Goal: Task Accomplishment & Management: Use online tool/utility

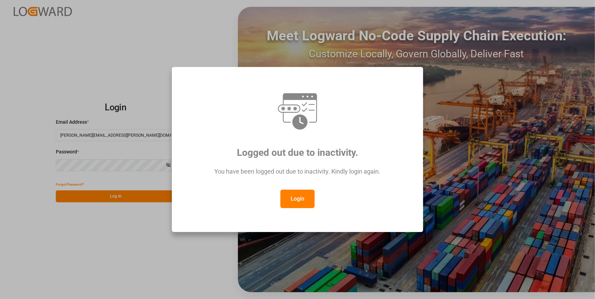
click at [531, 85] on div "Logged out due to inactivity. You have been logged out due to inactivity. Kindl…" at bounding box center [297, 149] width 595 height 299
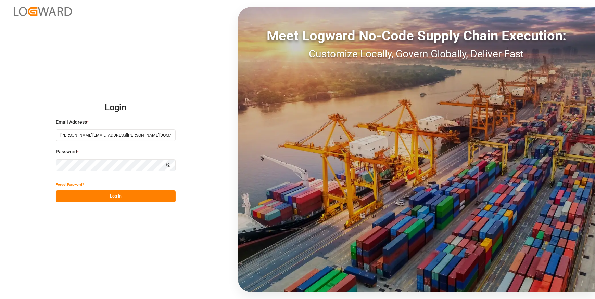
click at [124, 199] on button "Log In" at bounding box center [116, 197] width 120 height 12
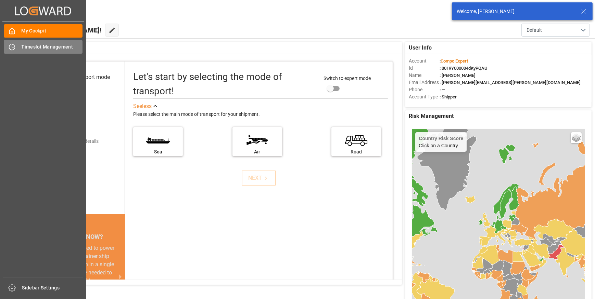
click at [38, 46] on span "Timeslot Management" at bounding box center [52, 46] width 61 height 7
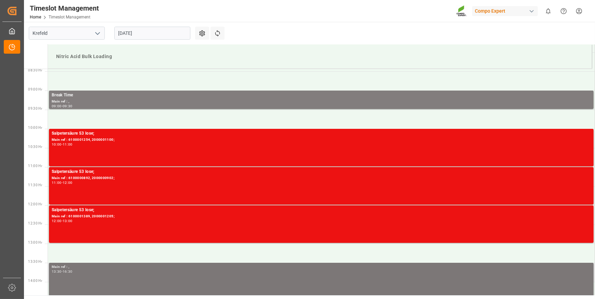
scroll to position [309, 0]
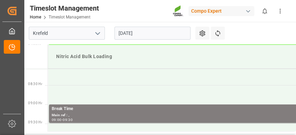
click at [256, 45] on td "Nitric Acid Bulk Loading" at bounding box center [185, 57] width 274 height 24
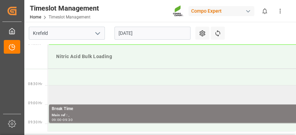
click at [255, 92] on td at bounding box center [185, 94] width 274 height 19
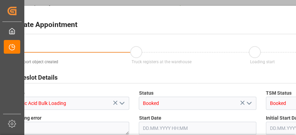
type input "[DATE] 08:30"
type input "[DATE] 09:00"
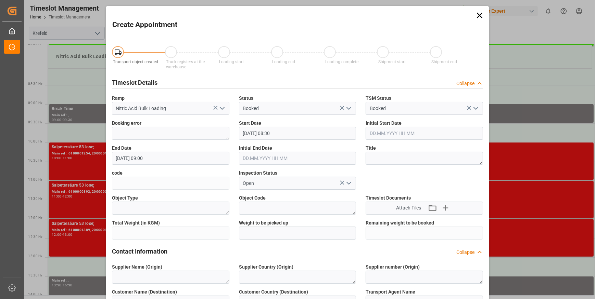
click at [481, 16] on icon at bounding box center [480, 16] width 10 height 10
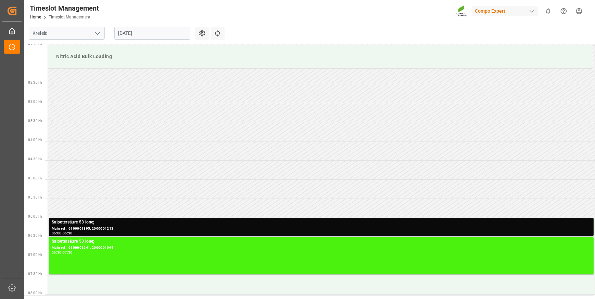
scroll to position [61, 0]
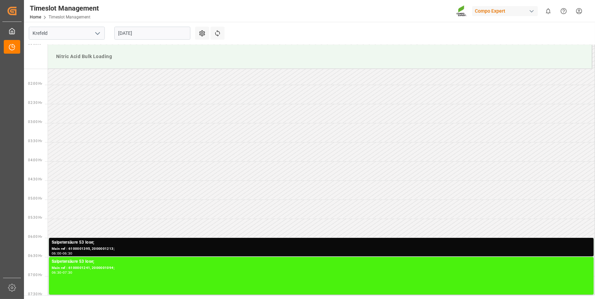
click at [491, 101] on td at bounding box center [321, 94] width 547 height 19
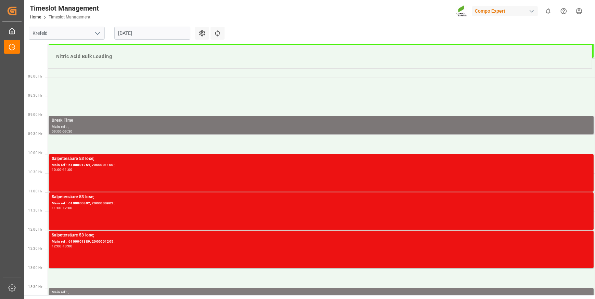
scroll to position [309, 0]
